Goal: Task Accomplishment & Management: Complete application form

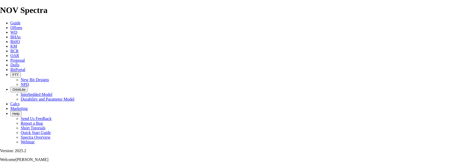
select select "field"
select select "location"
select select "province"
click at [10, 58] on icon at bounding box center [10, 60] width 0 height 4
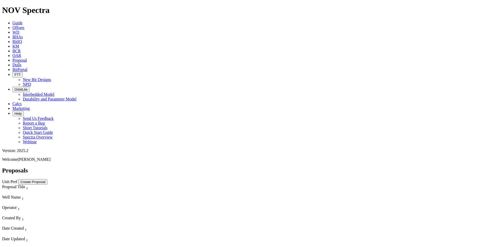
click at [47, 162] on button "Create Proposal" at bounding box center [32, 181] width 29 height 5
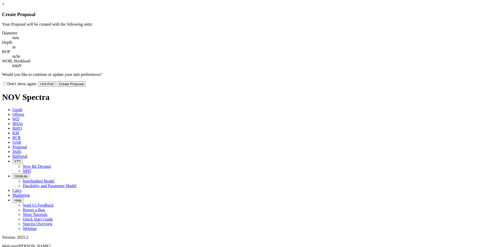
click at [86, 81] on button "Create Proposal" at bounding box center [71, 83] width 29 height 5
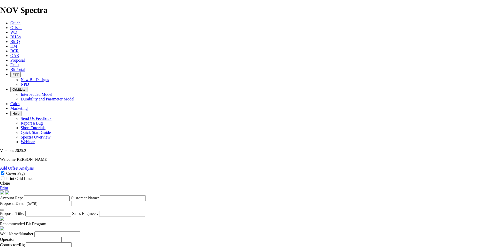
click at [70, 162] on input "Account Rep:" at bounding box center [47, 198] width 46 height 5
type input "[PERSON_NAME]"
type input "CANADIAN NATURAL RESOURCES LTD."
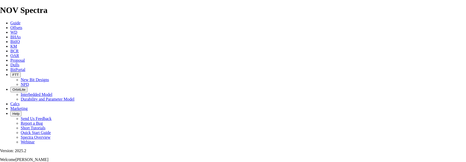
scroll to position [130, 0]
type input "TXNE 5C-14 HZ COUNTESS 5-26-19-16W4"
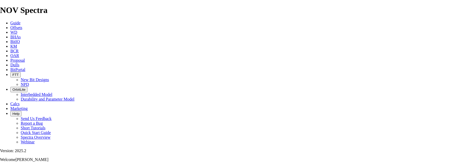
select select "string:Redline"
checkbox input "false"
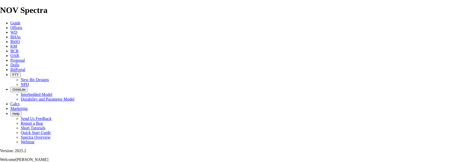
checkbox input "false"
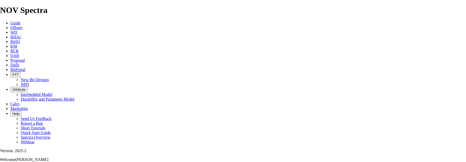
checkbox input "true"
checkbox input "false"
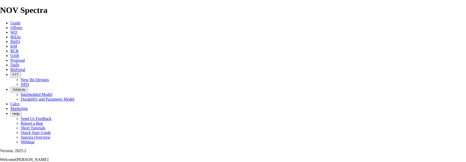
checkbox input "false"
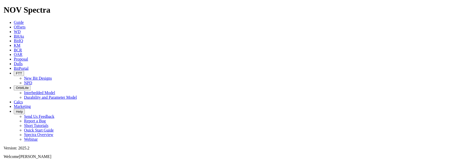
scroll to position [207, 0]
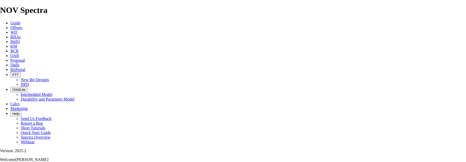
type input "05-26-019-16W4"
type input "CNRL"
type input "PRECISION 239"
select select "field"
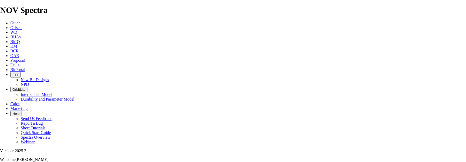
type input "COUNTESS"
select select "location"
type input "05-14-019-16W4"
select select "province"
type input "[GEOGRAPHIC_DATA]"
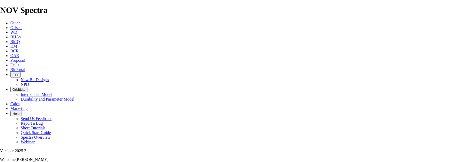
type input "[PERSON_NAME]"
paste input "4038509107"
type input "[PHONE_NUMBER]"
type input "5434"
type input "Y"
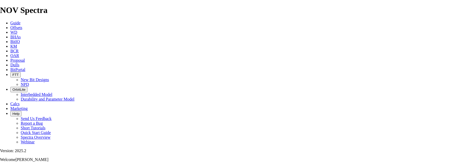
type input "[PERSON_NAME]"
type input "[PHONE_NUMBER]"
type input "[DATE]"
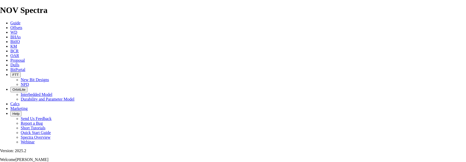
type input "1"
type input "311.2"
type input "NO BID"
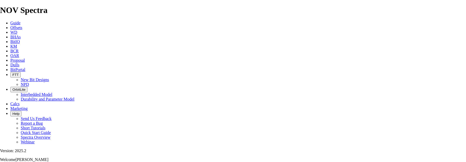
type input "175"
type input "2"
type input "1.5"
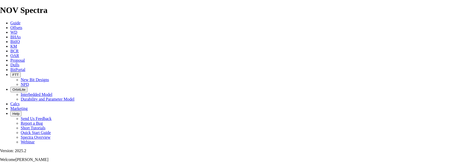
type input "116.67"
type input "2"
type input "222.3"
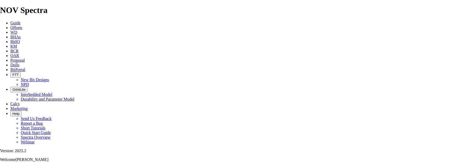
type input "1"
type input "1340"
type input "3"
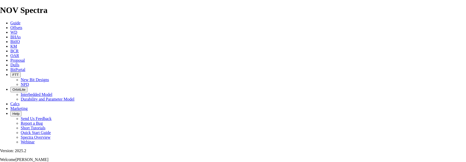
type input "158.8"
type input "4375"
type input "TK53-B5"
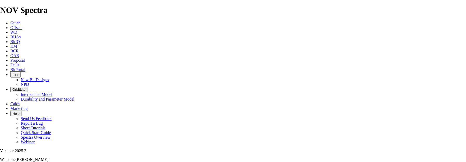
type input "TK53-G1"
type input "6500"
type input "5500"
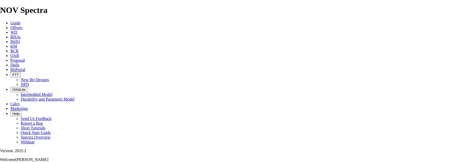
type input "100"
type input "1165"
type input "11.65"
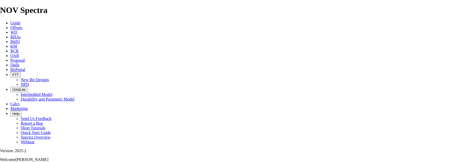
type input "80"
type input "3035"
type input "37.9375"
type input "27500"
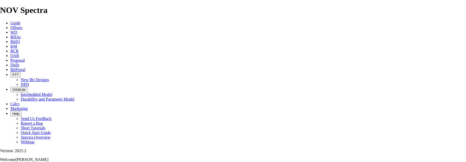
type input "25000"
type input "22500"
type input "20000"
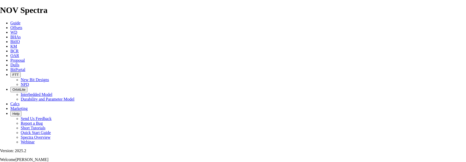
type input "s"
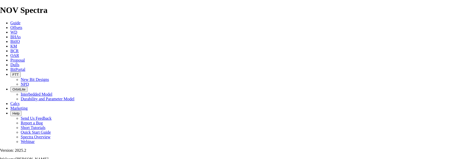
type input "[PERSON_NAME]"
click at [25, 58] on span "Proposal" at bounding box center [17, 60] width 15 height 4
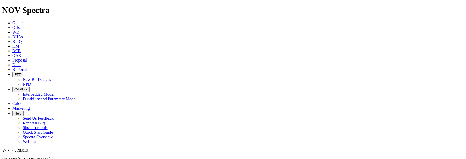
select select "field"
select select "location"
select select "province"
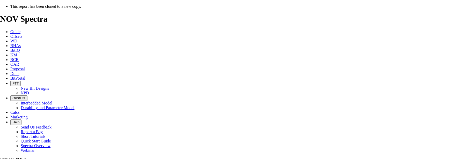
select select "field"
select select "location"
select select "province"
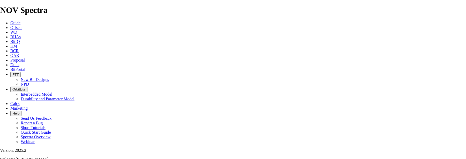
drag, startPoint x: 253, startPoint y: 67, endPoint x: 268, endPoint y: 67, distance: 15.6
type input "HZ 104 ELM 14-28-066-05W6 ([PERSON_NAME] H)"
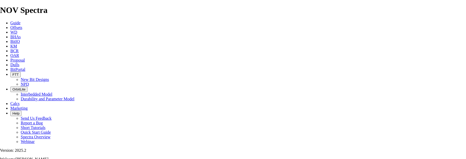
type input "04/14-28-066-05W6"
drag, startPoint x: 299, startPoint y: 142, endPoint x: 286, endPoint y: 142, distance: 13.2
type input "15-16-066-05W6"
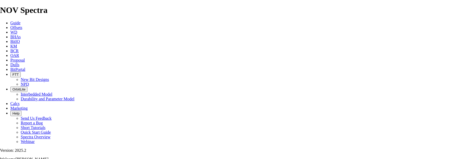
scroll to position [52, 0]
type input "[DATE]"
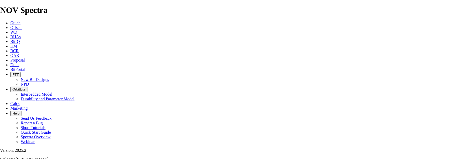
scroll to position [233, 0]
type input "[DATE]"
drag, startPoint x: 166, startPoint y: 90, endPoint x: 160, endPoint y: 90, distance: 5.8
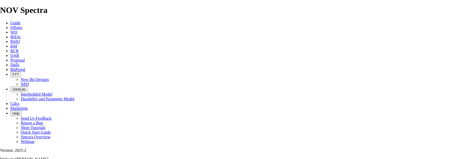
type input "TK63-AC1"
type input "5"
drag, startPoint x: 167, startPoint y: 116, endPoint x: 156, endPoint y: 116, distance: 11.4
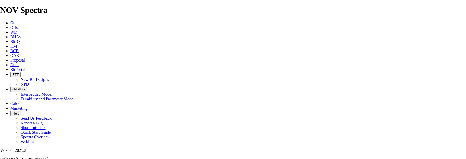
type input "TKE63-K1"
type input "158.8"
type input "TKE63-K1"
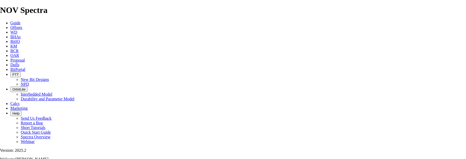
type input "16500"
type input "23000"
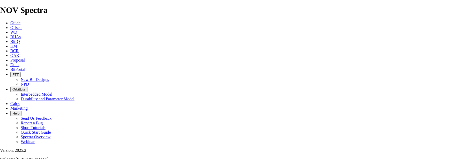
checkbox input "false"
drag, startPoint x: 139, startPoint y: 91, endPoint x: 131, endPoint y: 91, distance: 8.3
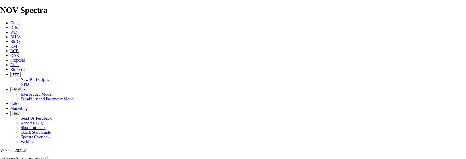
type input "KOP TANGENT @ 2563m"
drag, startPoint x: 204, startPoint y: 87, endPoint x: 190, endPoint y: 87, distance: 14.5
type input "2563"
type input "1948"
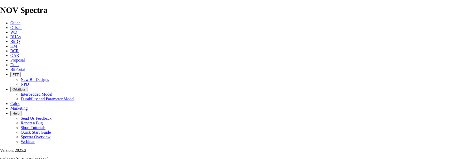
type input "43.2889"
type input "45"
drag, startPoint x: 203, startPoint y: 98, endPoint x: 197, endPoint y: 98, distance: 5.2
type input "2953"
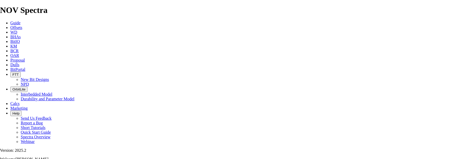
type input "390"
type input "19.5"
type input "6074"
drag, startPoint x: 204, startPoint y: 111, endPoint x: 193, endPoint y: 112, distance: 11.0
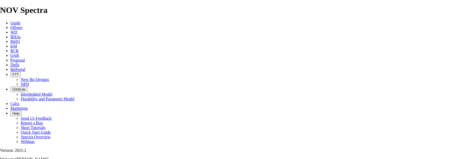
drag, startPoint x: 204, startPoint y: 111, endPoint x: 181, endPoint y: 111, distance: 22.6
type input "4542"
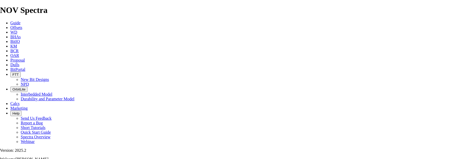
type input "1532"
drag, startPoint x: 222, startPoint y: 123, endPoint x: 238, endPoint y: 122, distance: 16.1
type input "1589"
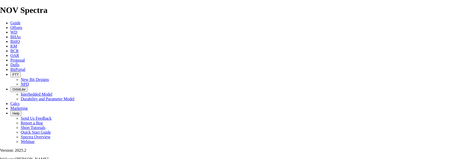
drag, startPoint x: 202, startPoint y: 112, endPoint x: 197, endPoint y: 112, distance: 5.4
type input "4514"
type input "1560"
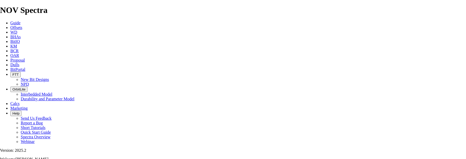
drag, startPoint x: 233, startPoint y: 124, endPoint x: 215, endPoint y: 125, distance: 18.5
type input "1561"
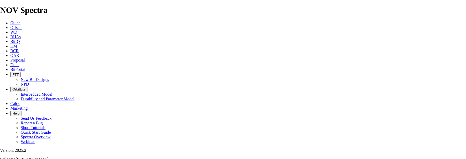
type input "31.22"
type input "1560"
type input "50"
type input "31.2"
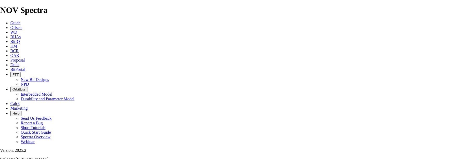
drag, startPoint x: 284, startPoint y: 118, endPoint x: 270, endPoint y: 117, distance: 14.8
drag, startPoint x: 285, startPoint y: 111, endPoint x: 275, endPoint y: 112, distance: 10.4
type input "25"
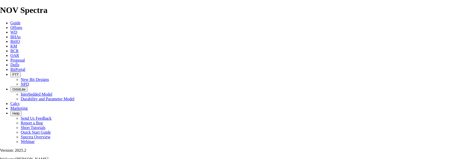
type input "62.44"
drag, startPoint x: 286, startPoint y: 126, endPoint x: 274, endPoint y: 126, distance: 11.4
type input "25"
type input "62.4"
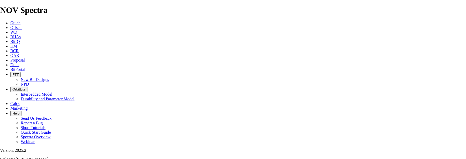
drag, startPoint x: 290, startPoint y: 112, endPoint x: 266, endPoint y: 111, distance: 23.6
type input "30"
drag, startPoint x: 251, startPoint y: 111, endPoint x: 276, endPoint y: 112, distance: 24.9
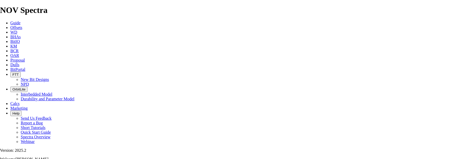
drag, startPoint x: 254, startPoint y: 112, endPoint x: 257, endPoint y: 112, distance: 3.6
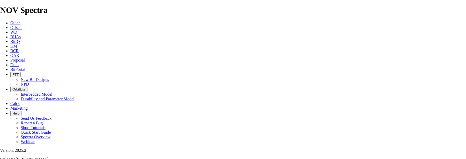
scroll to position [0, 2]
drag, startPoint x: 251, startPoint y: 111, endPoint x: 280, endPoint y: 109, distance: 29.3
type input "52.033"
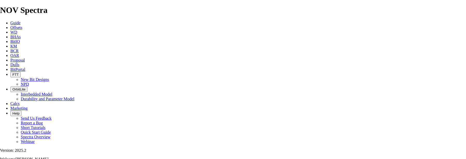
drag, startPoint x: 294, startPoint y: 125, endPoint x: 276, endPoint y: 125, distance: 17.9
type input "30"
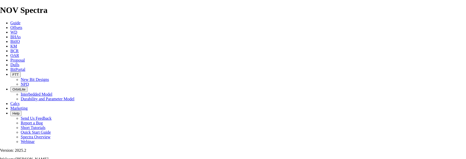
type input "52"
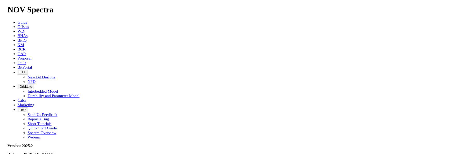
scroll to position [176, 0]
